Goal: Task Accomplishment & Management: Complete application form

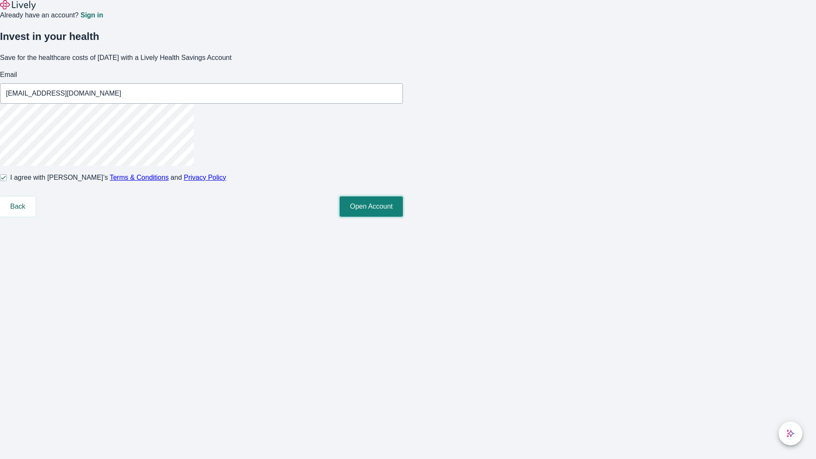
click at [403, 217] on button "Open Account" at bounding box center [371, 206] width 63 height 20
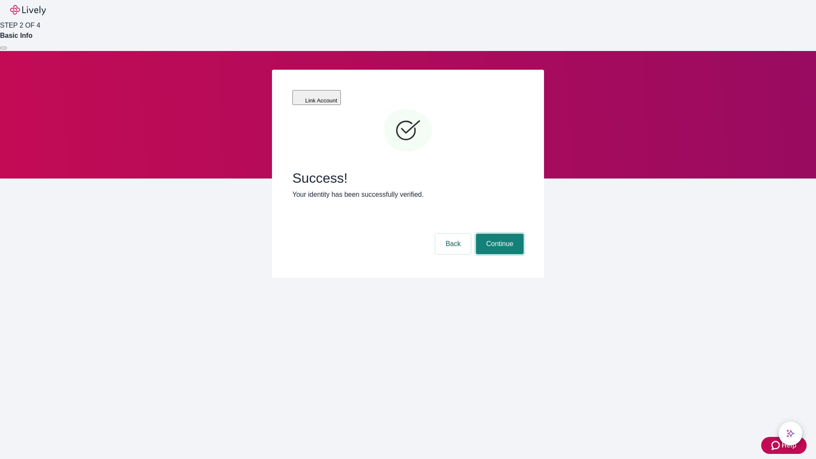
click at [499, 234] on button "Continue" at bounding box center [500, 244] width 48 height 20
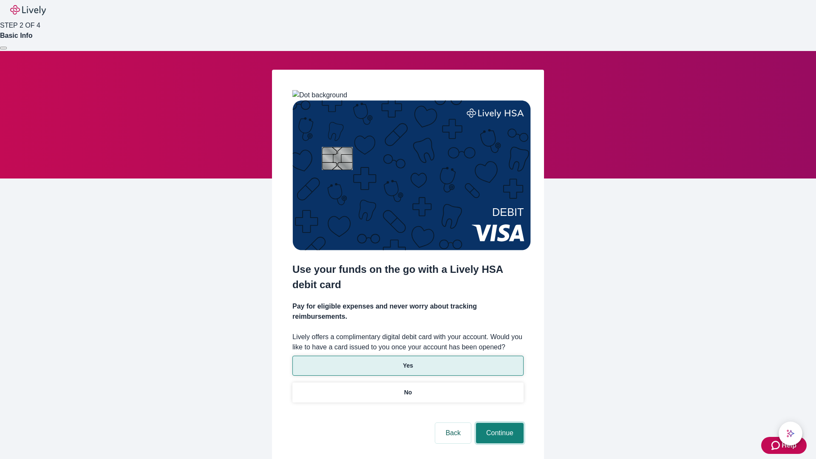
click at [499, 423] on button "Continue" at bounding box center [500, 433] width 48 height 20
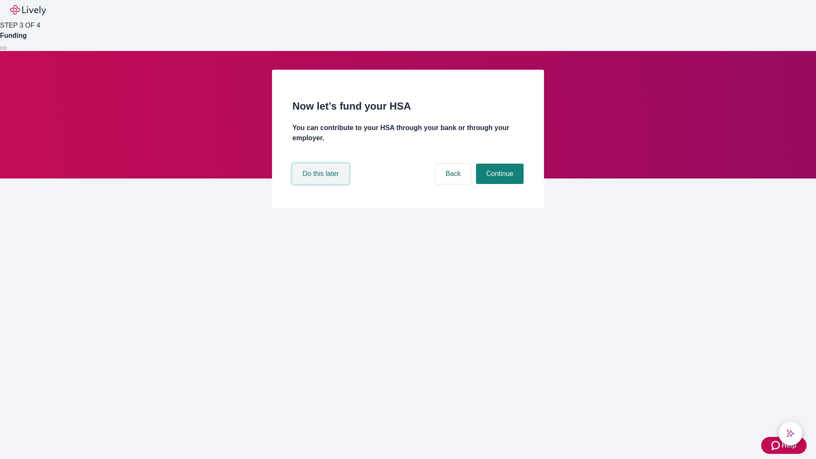
click at [322, 184] on button "Do this later" at bounding box center [320, 174] width 57 height 20
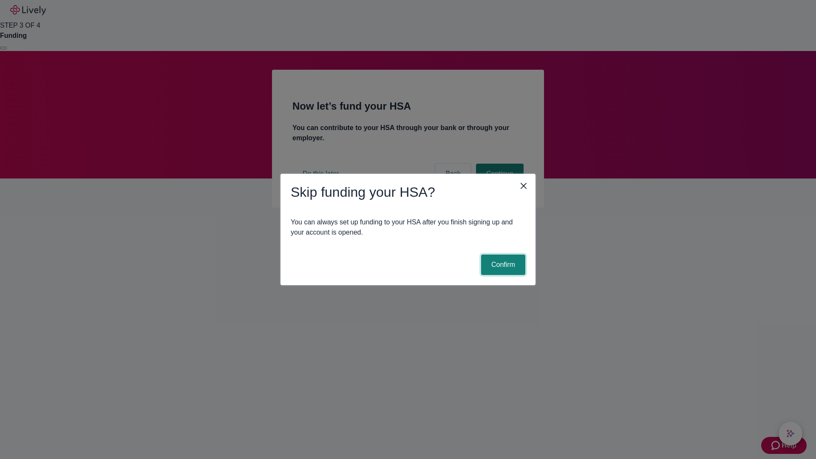
click at [502, 265] on button "Confirm" at bounding box center [503, 265] width 44 height 20
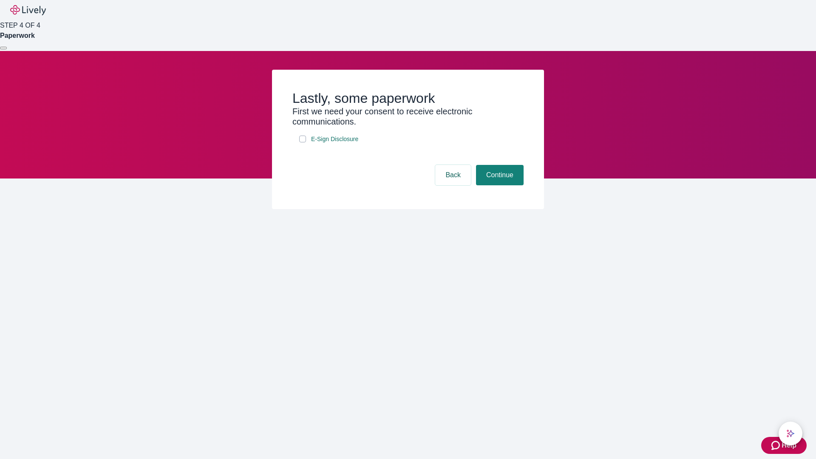
click at [303, 142] on input "E-Sign Disclosure" at bounding box center [302, 139] width 7 height 7
checkbox input "true"
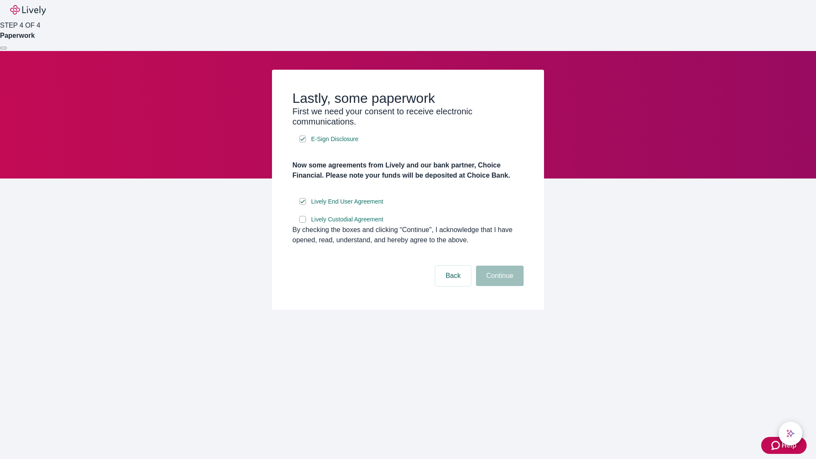
click at [303, 223] on input "Lively Custodial Agreement" at bounding box center [302, 219] width 7 height 7
checkbox input "true"
click at [499, 286] on button "Continue" at bounding box center [500, 276] width 48 height 20
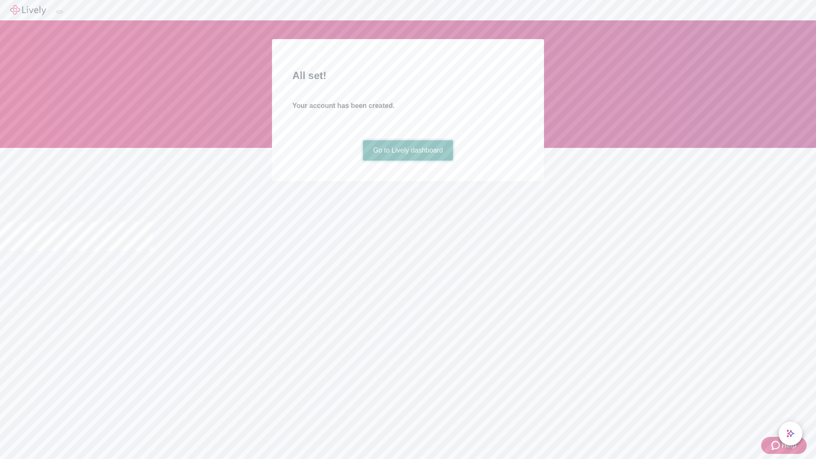
click at [408, 161] on link "Go to Lively dashboard" at bounding box center [408, 150] width 91 height 20
